Goal: Information Seeking & Learning: Learn about a topic

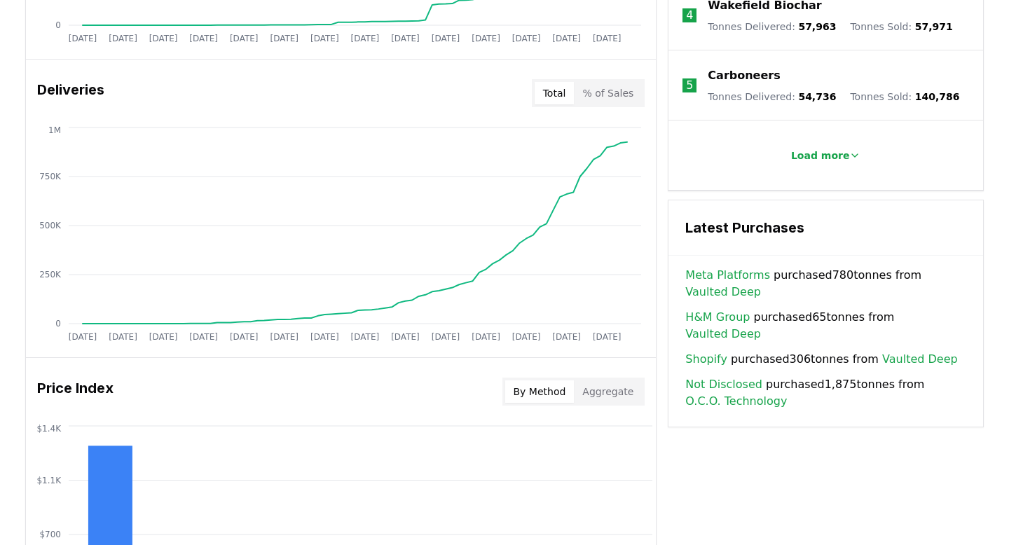
scroll to position [805, 0]
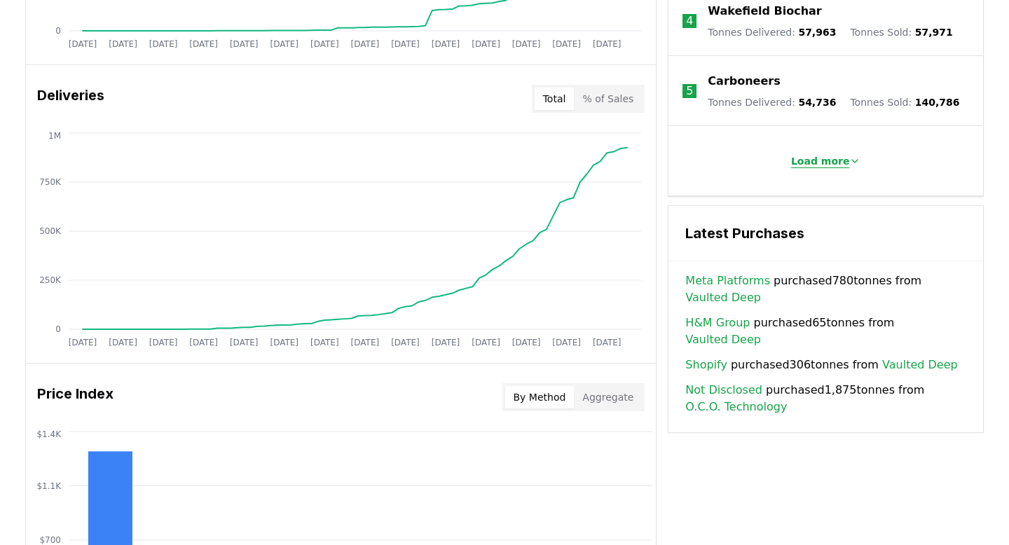
click at [835, 154] on p "Load more" at bounding box center [820, 161] width 59 height 14
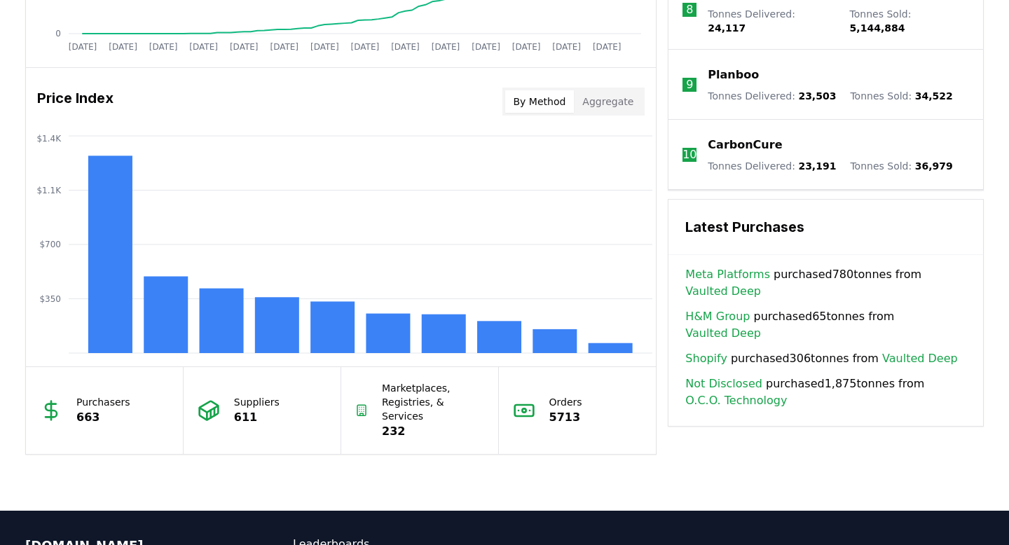
scroll to position [1218, 0]
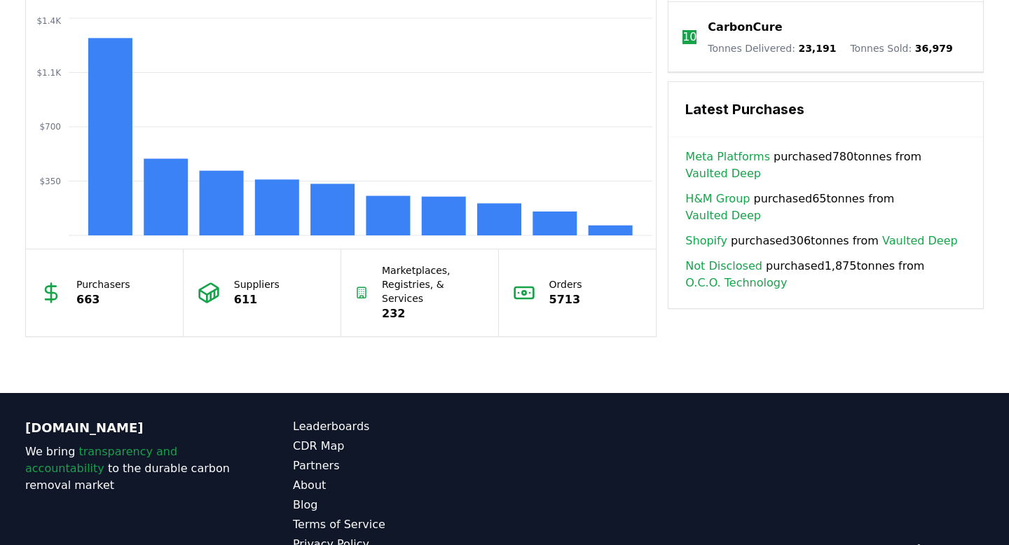
click at [717, 191] on link "H&M Group" at bounding box center [717, 199] width 64 height 17
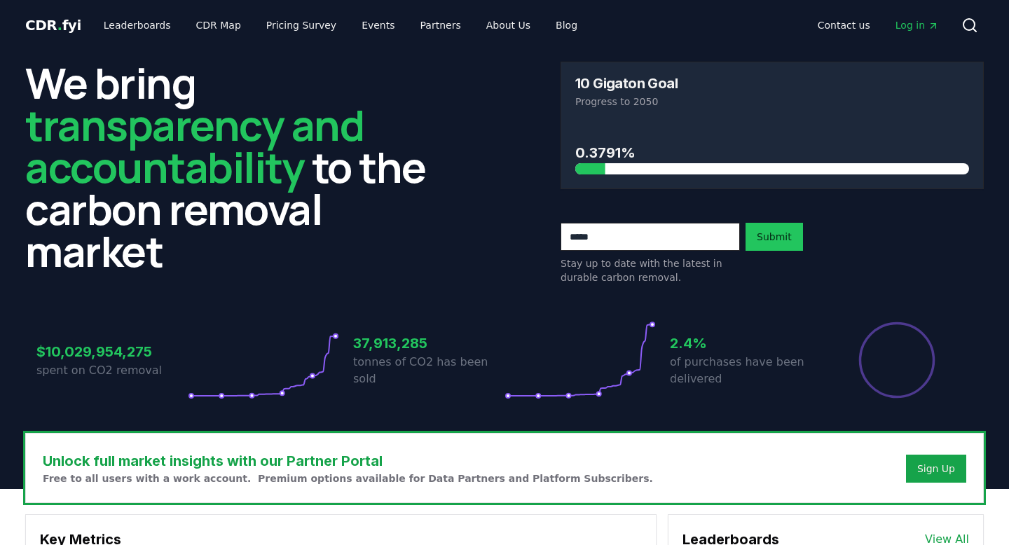
click at [913, 25] on span "Log in" at bounding box center [917, 25] width 43 height 14
click at [427, 27] on link "Partners" at bounding box center [440, 25] width 63 height 25
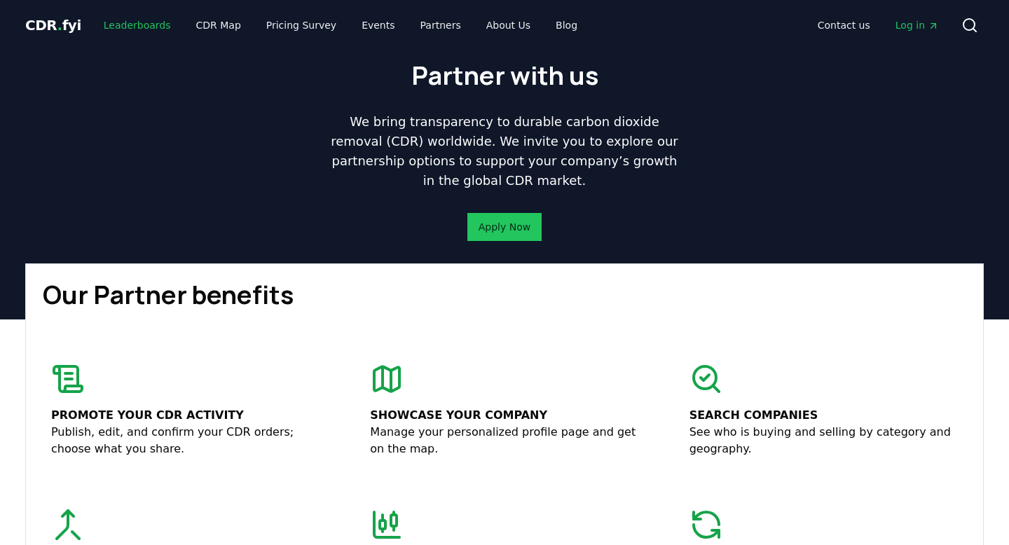
click at [144, 24] on link "Leaderboards" at bounding box center [138, 25] width 90 height 25
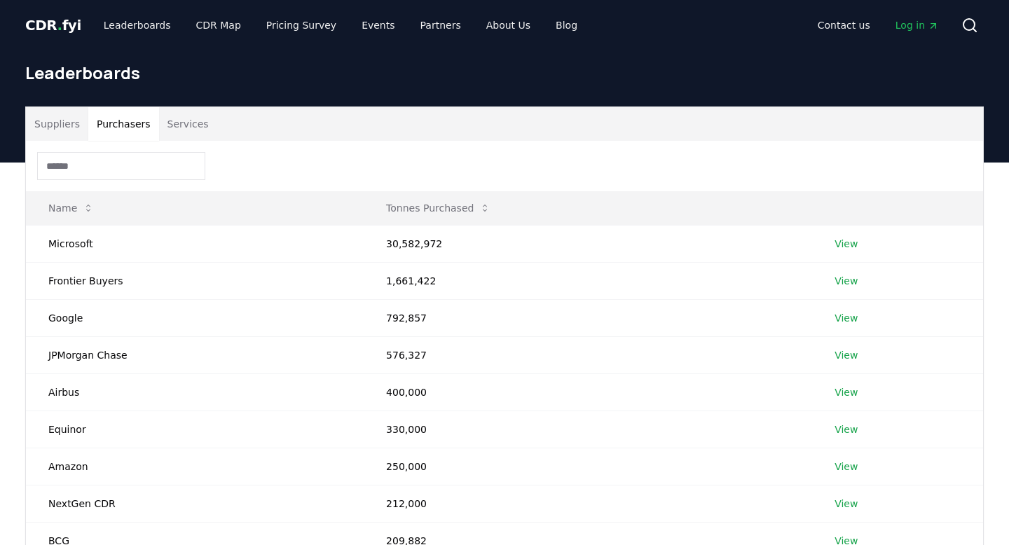
click at [129, 128] on button "Purchasers" at bounding box center [123, 124] width 71 height 34
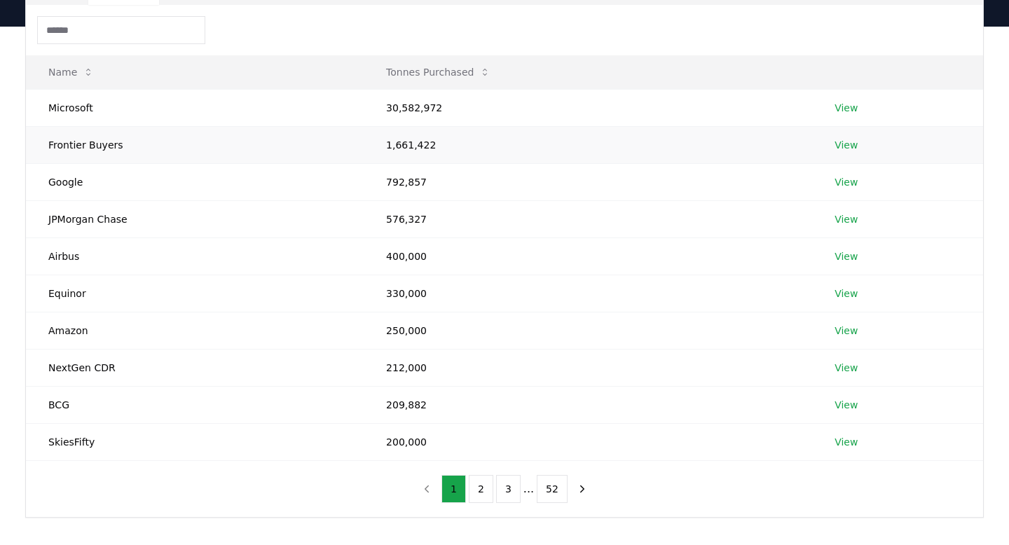
scroll to position [123, 0]
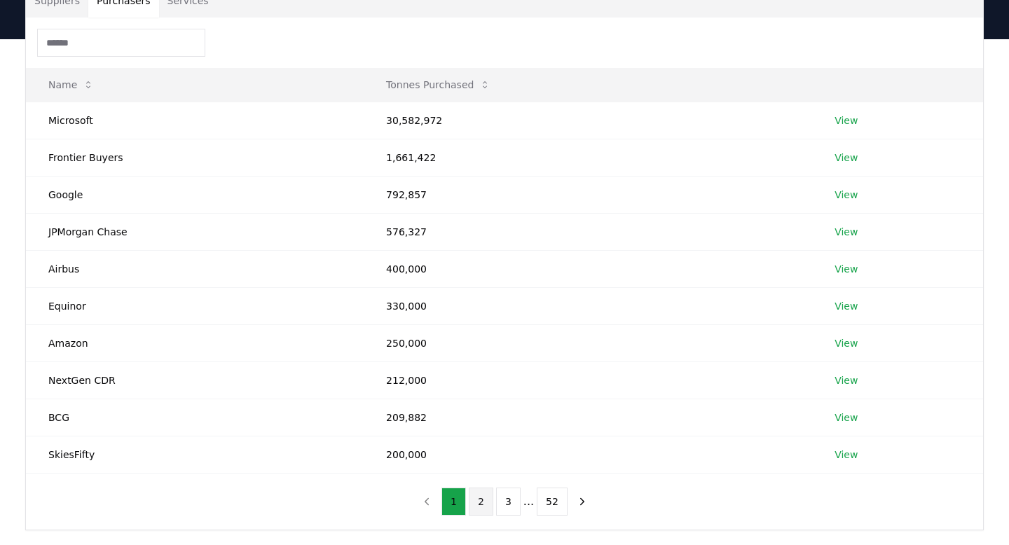
click at [479, 501] on button "2" at bounding box center [481, 502] width 25 height 28
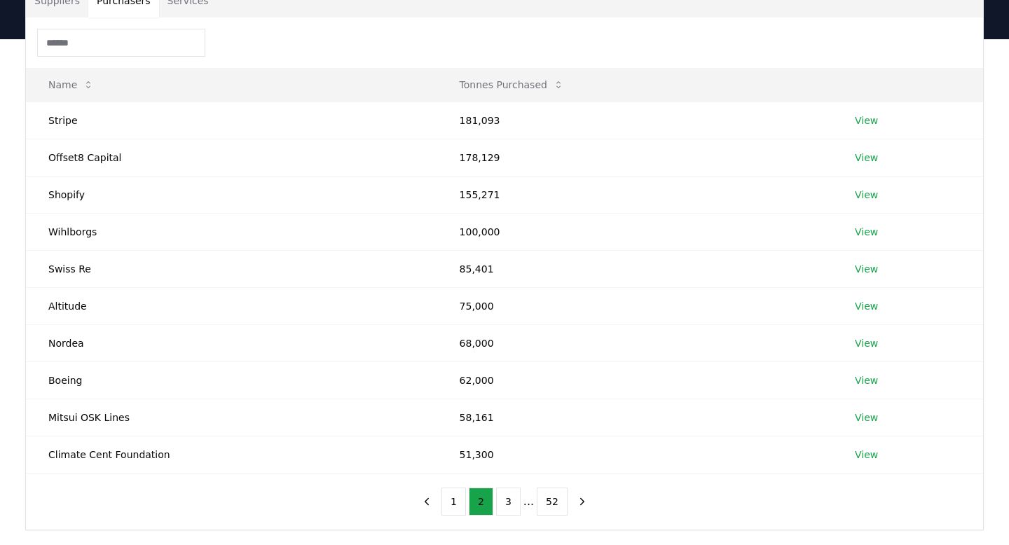
click at [219, 507] on div "Name Tonnes Purchased Stripe 181,093 View Offset8 Capital 178,129 View Shopify …" at bounding box center [504, 274] width 957 height 512
click at [507, 503] on button "3" at bounding box center [508, 502] width 25 height 28
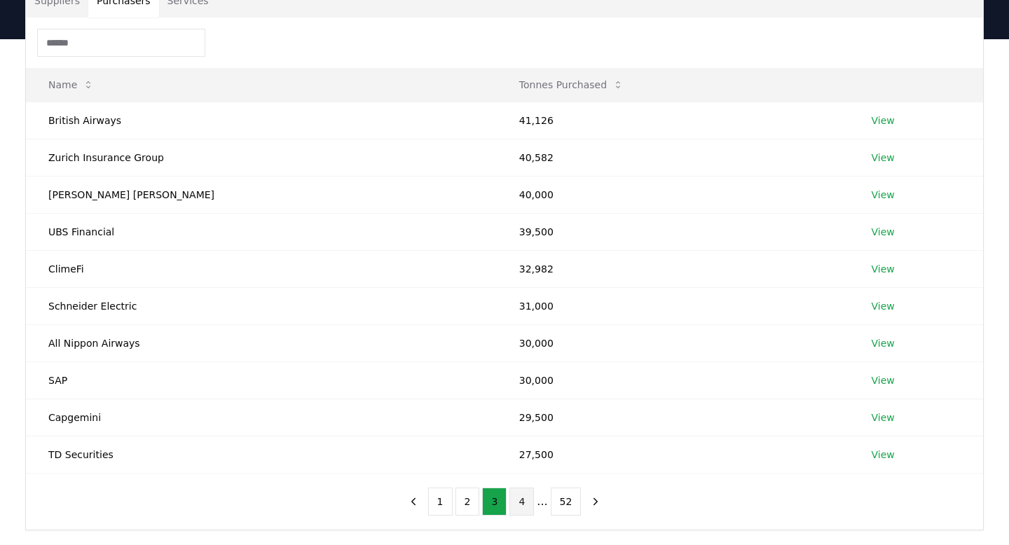
click at [522, 502] on button "4" at bounding box center [521, 502] width 25 height 28
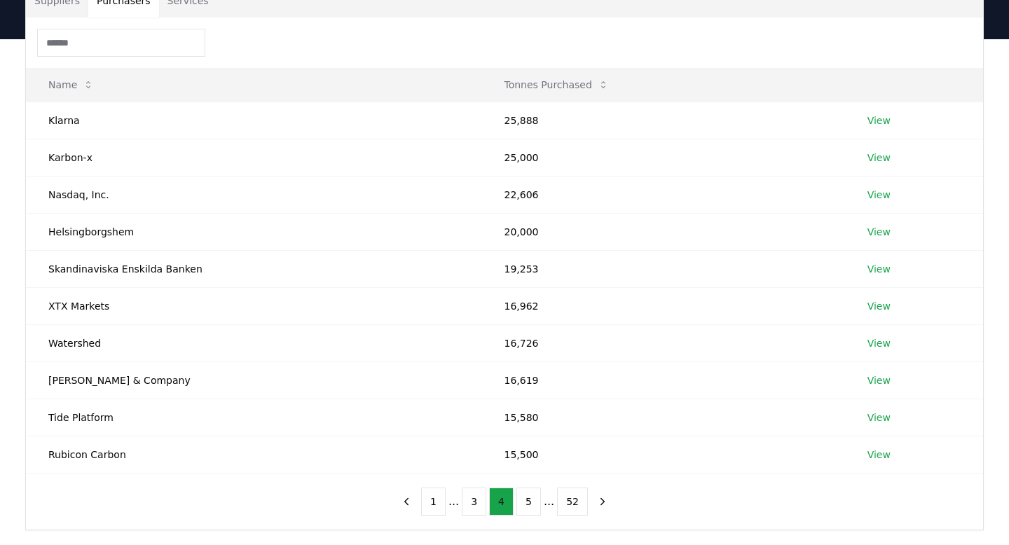
click at [498, 502] on button "4" at bounding box center [501, 502] width 25 height 28
